Goal: Use online tool/utility: Use online tool/utility

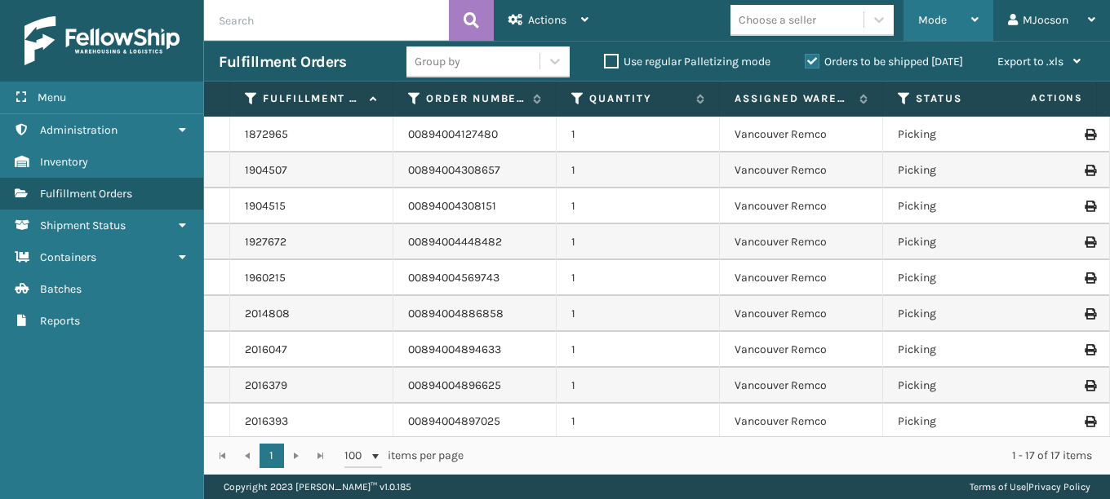
click at [924, 21] on span "Mode" at bounding box center [932, 20] width 29 height 14
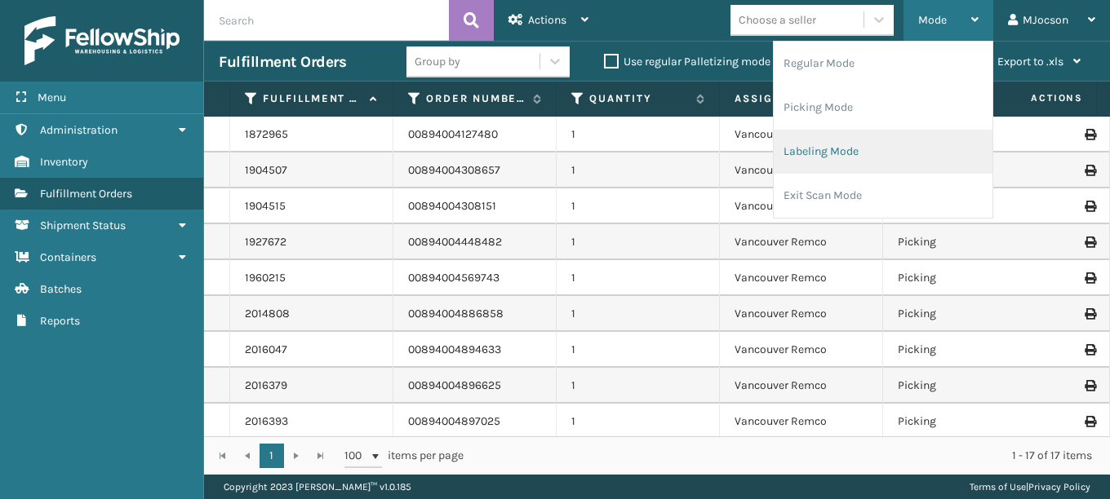
click at [852, 149] on li "Labeling Mode" at bounding box center [883, 152] width 219 height 44
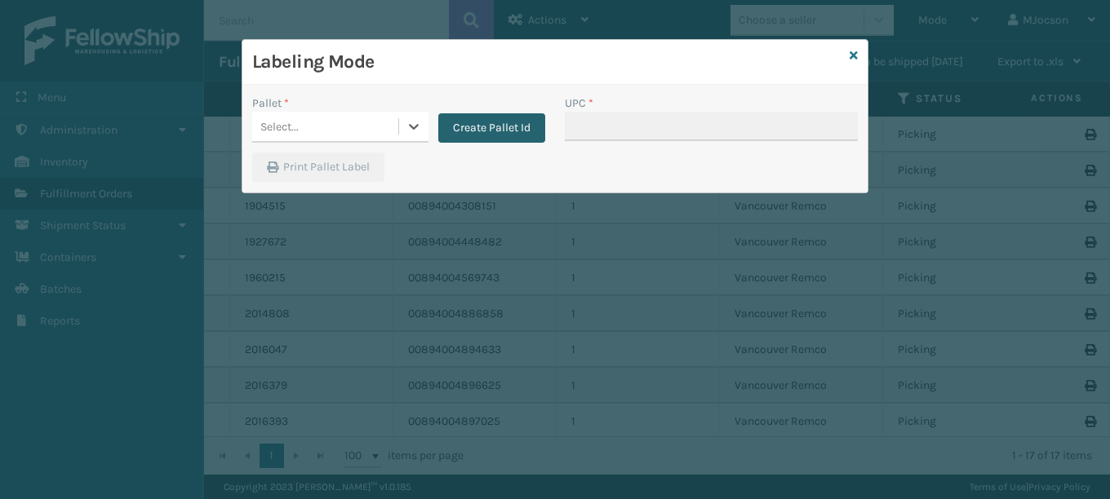
click at [514, 126] on button "Create Pallet Id" at bounding box center [491, 127] width 107 height 29
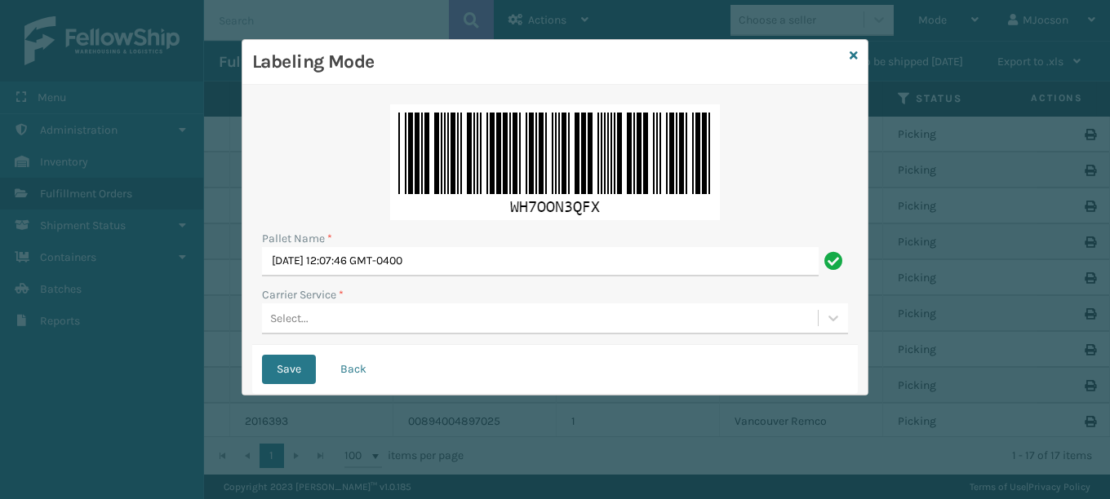
click at [292, 321] on div "Select..." at bounding box center [289, 318] width 38 height 17
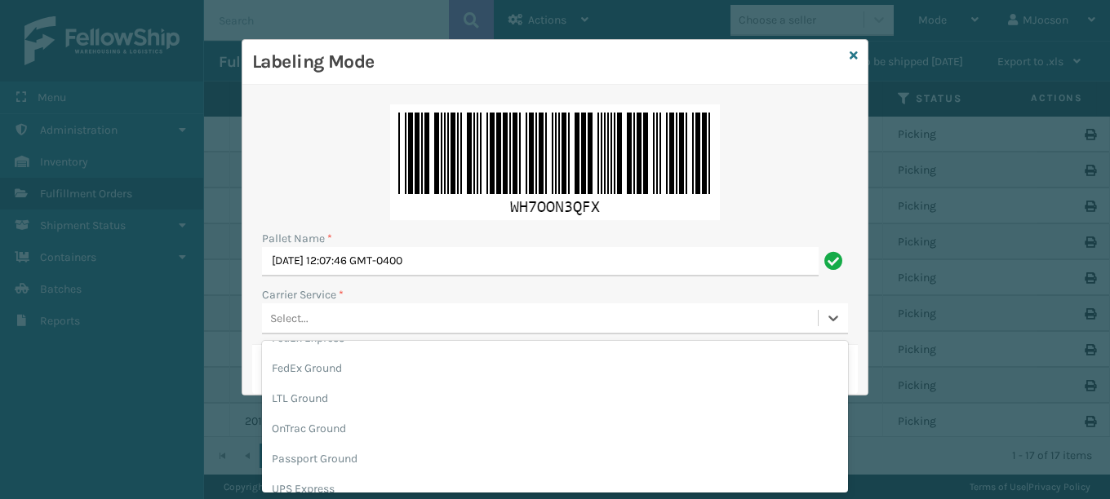
scroll to position [187, 0]
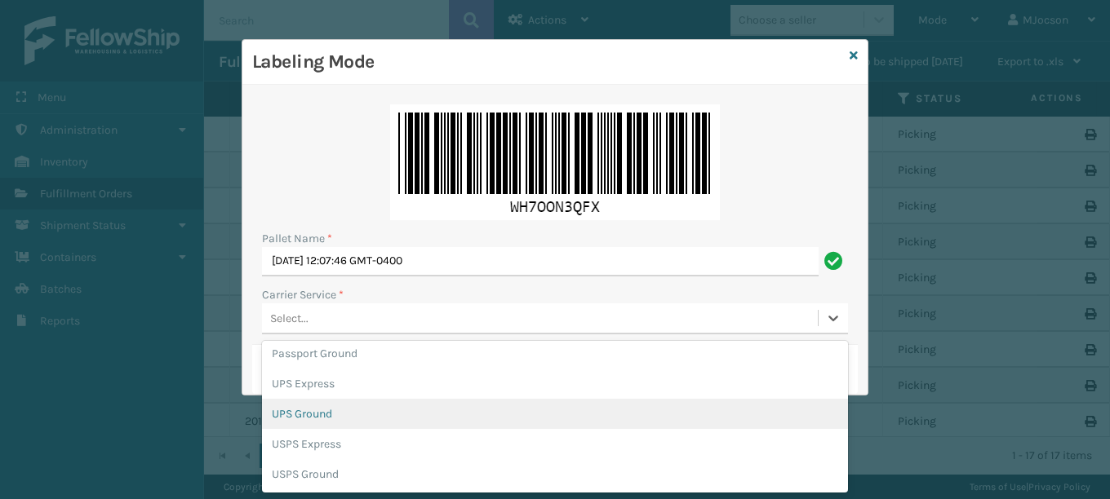
click at [332, 417] on div "UPS Ground" at bounding box center [555, 414] width 586 height 30
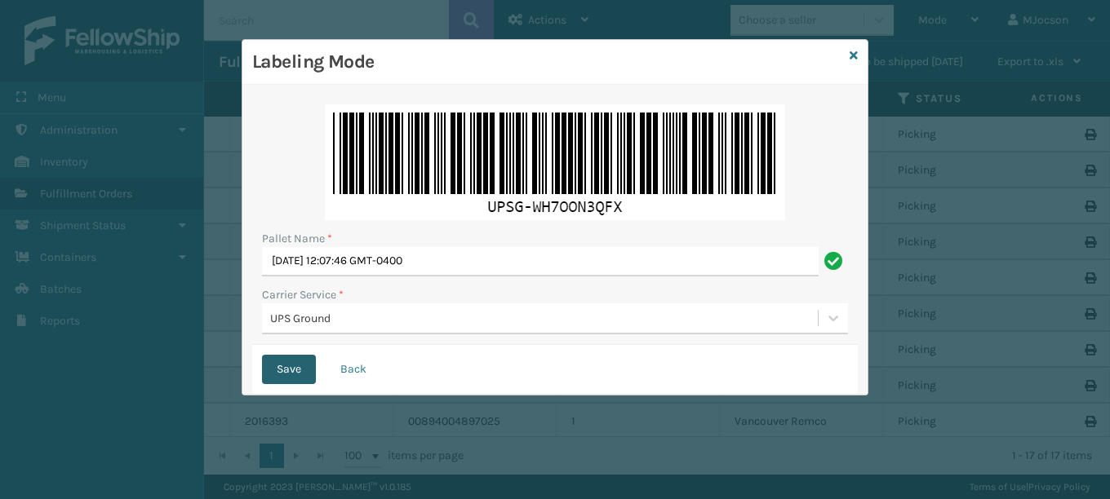
click at [284, 374] on button "Save" at bounding box center [289, 369] width 54 height 29
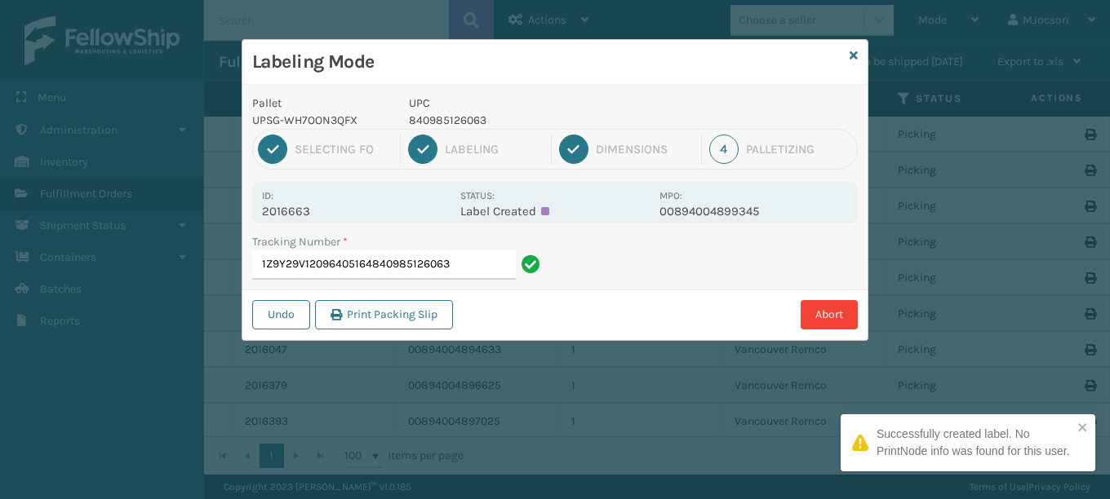
type input "1Z9Y29V12096405164840985126063"
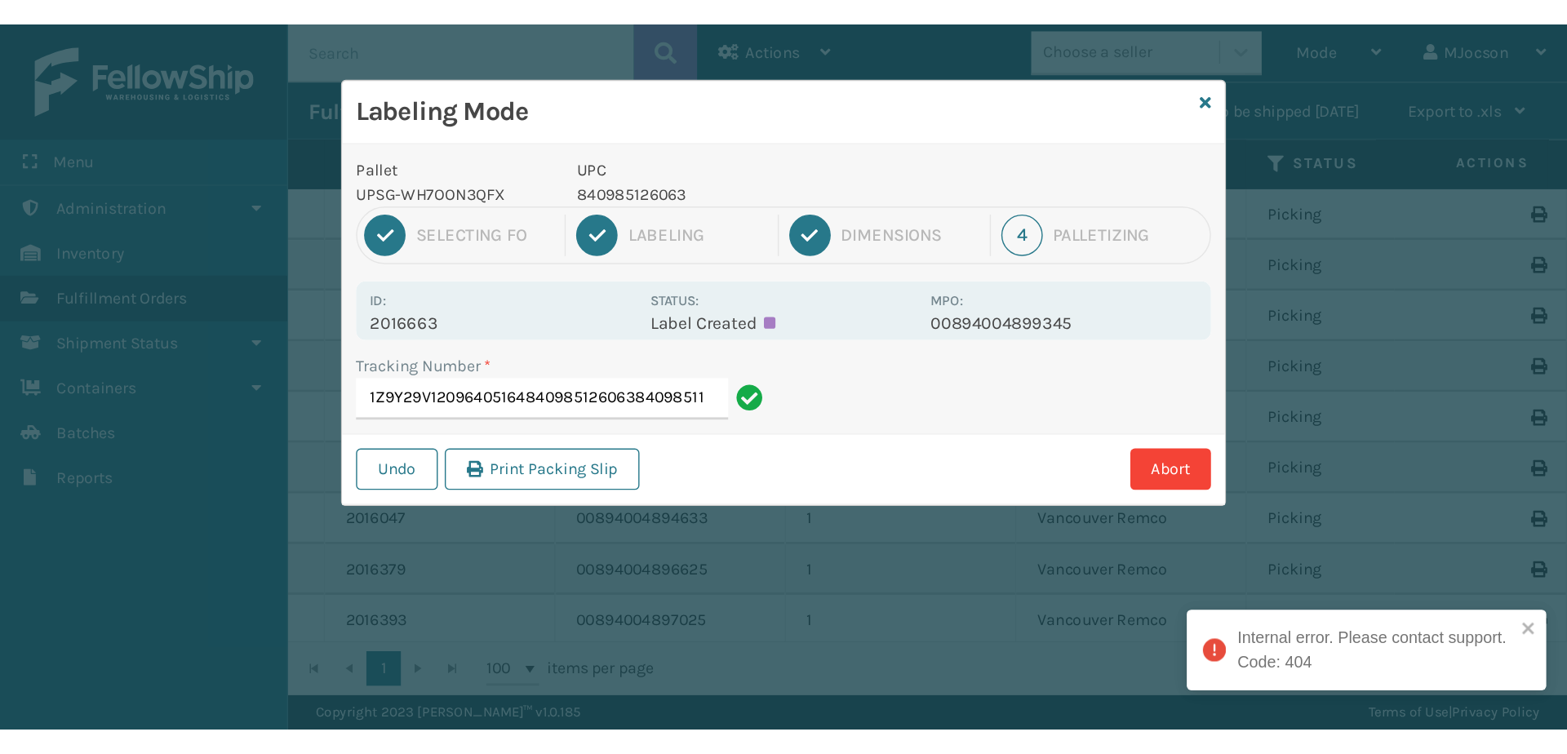
scroll to position [0, 0]
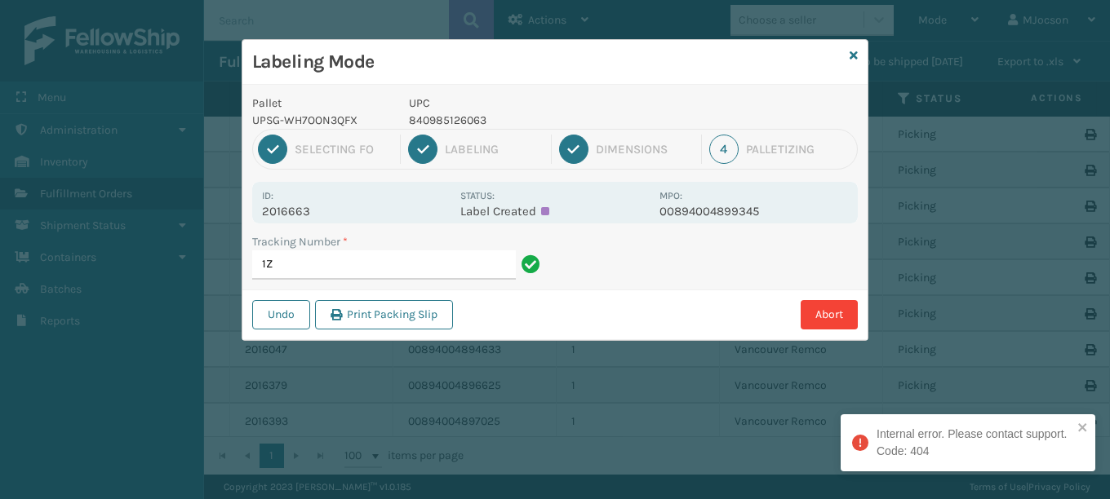
type input "1"
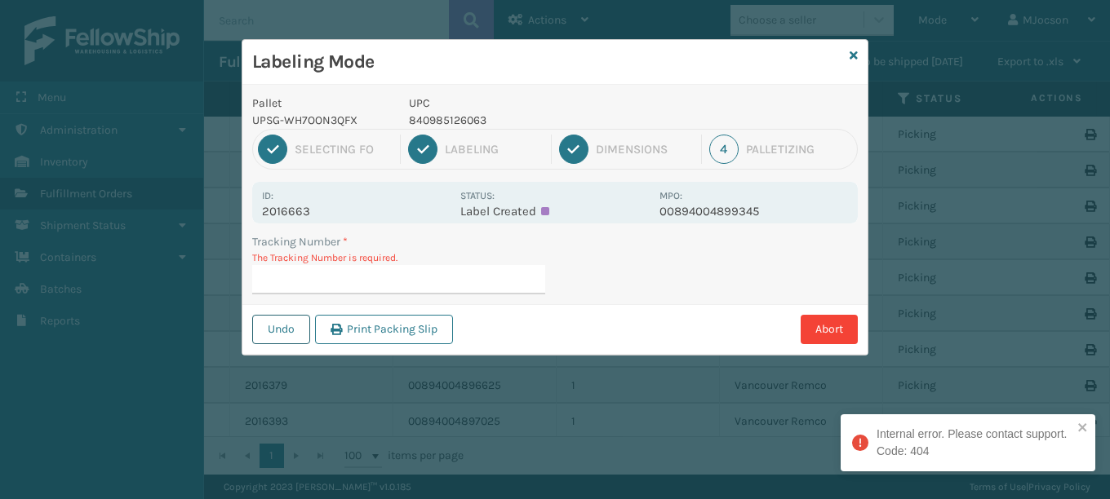
click at [286, 339] on button "Undo" at bounding box center [281, 329] width 58 height 29
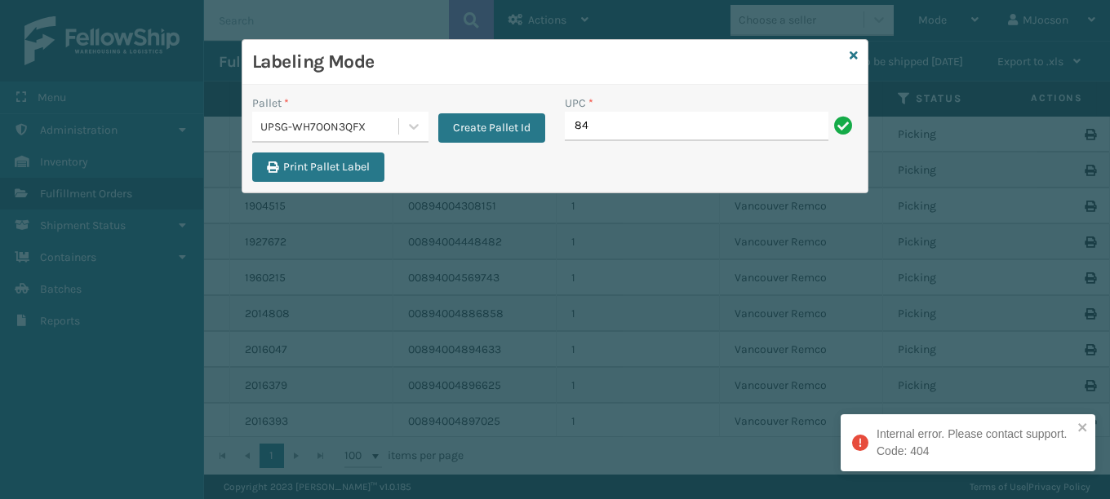
type input "8"
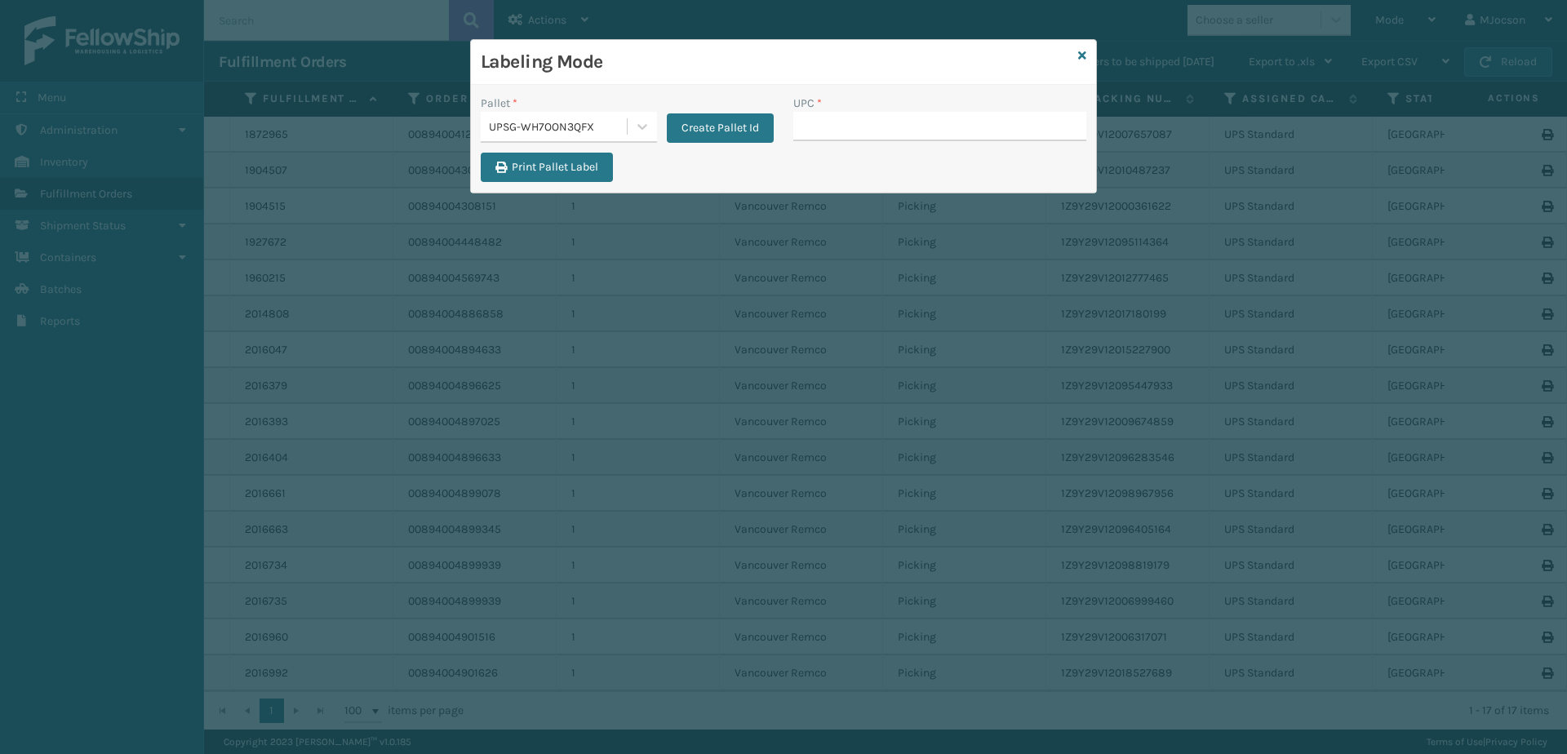
click at [1086, 55] on div "Labeling Mode" at bounding box center [783, 62] width 625 height 45
click at [1077, 54] on div "Labeling Mode" at bounding box center [783, 62] width 625 height 45
click at [1076, 53] on div "Labeling Mode" at bounding box center [783, 62] width 625 height 45
click at [1078, 58] on icon at bounding box center [1082, 55] width 8 height 11
